Goal: Check status: Check status

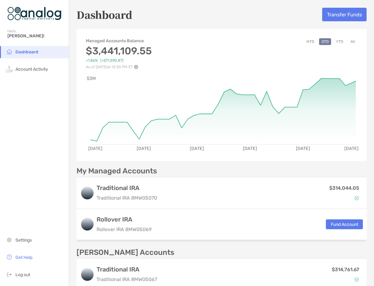
click at [308, 43] on button "MTD" at bounding box center [310, 41] width 13 height 7
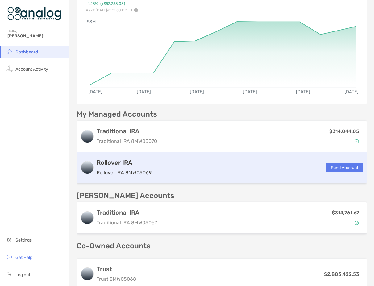
scroll to position [93, 0]
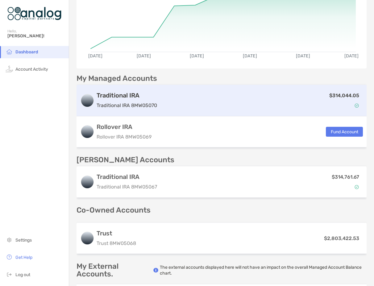
click at [238, 98] on div "$314,044.05" at bounding box center [261, 101] width 203 height 18
click at [238, 97] on div "$314,044.05" at bounding box center [261, 101] width 203 height 18
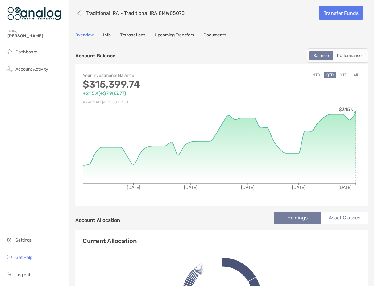
click at [311, 75] on button "MTD" at bounding box center [316, 75] width 13 height 7
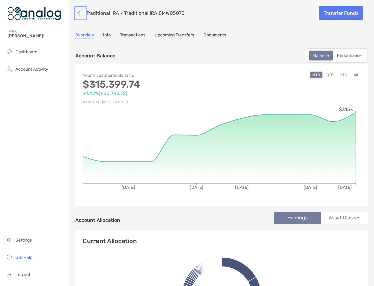
click at [81, 14] on button "button" at bounding box center [80, 12] width 10 height 11
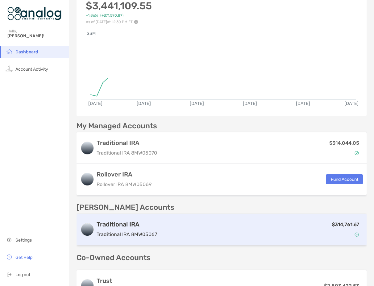
scroll to position [135, 0]
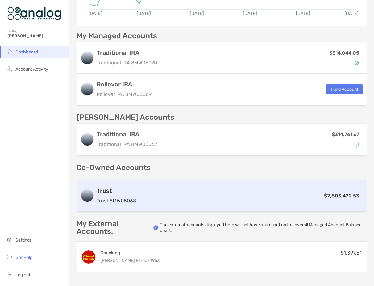
click at [206, 193] on div "$2,803,422.53" at bounding box center [251, 196] width 224 height 8
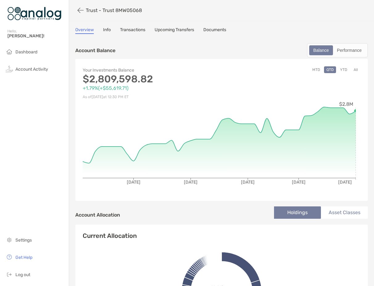
click at [310, 70] on button "MTD" at bounding box center [316, 69] width 13 height 7
